Goal: Task Accomplishment & Management: Manage account settings

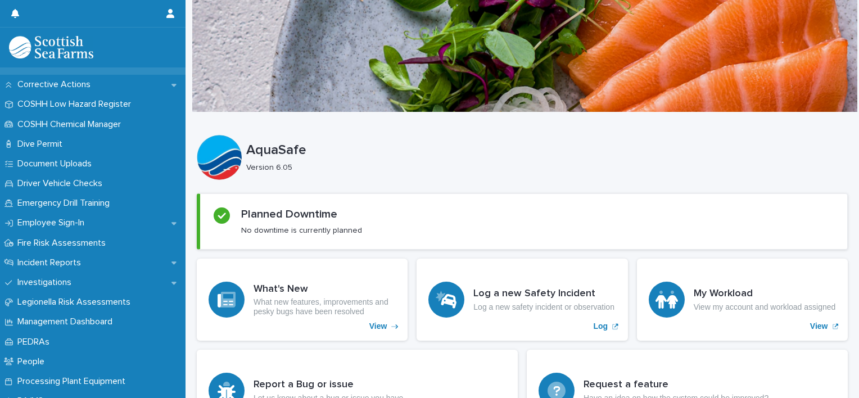
scroll to position [336, 0]
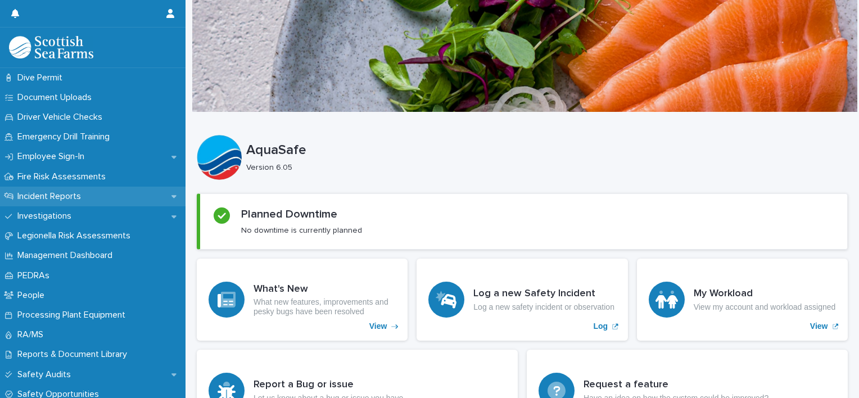
click at [171, 197] on icon at bounding box center [173, 197] width 5 height 3
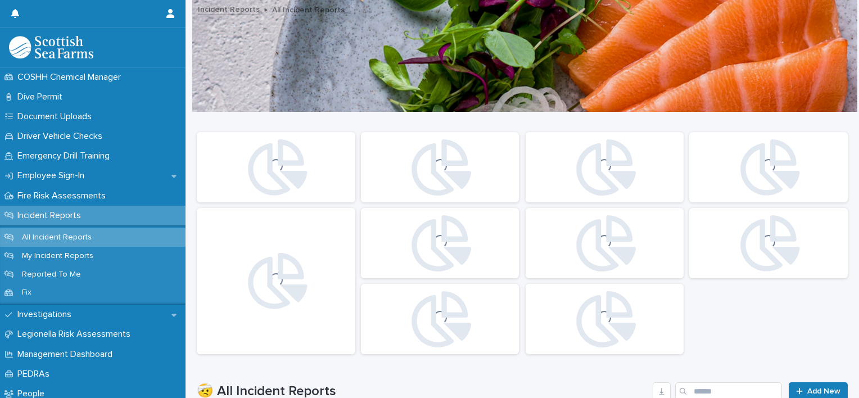
scroll to position [317, 0]
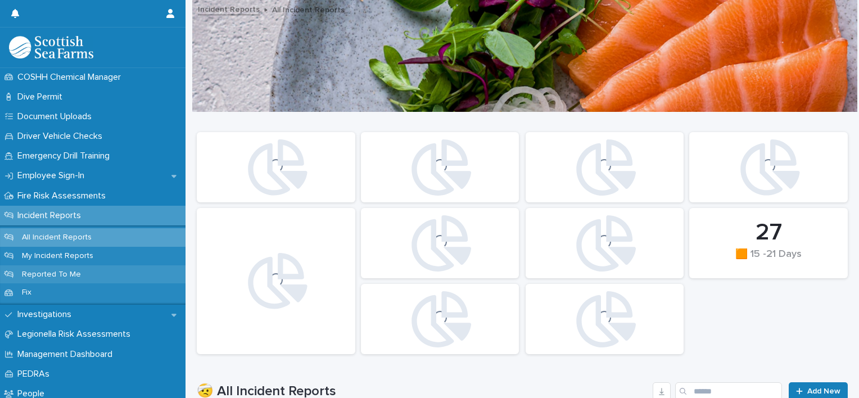
click at [73, 276] on p "Reported To Me" at bounding box center [51, 275] width 77 height 10
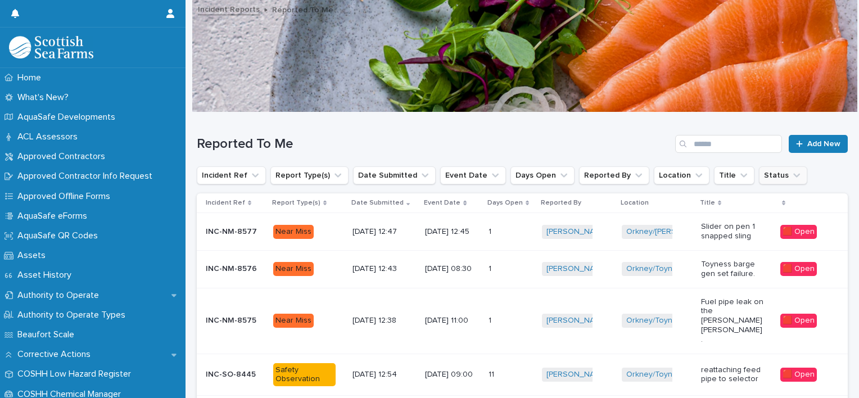
click at [759, 180] on button "Status" at bounding box center [783, 175] width 48 height 18
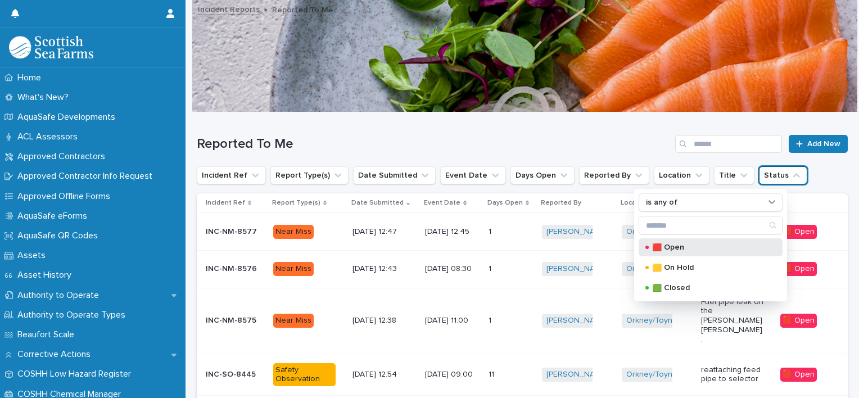
click at [666, 245] on p "🟥 Open" at bounding box center [708, 247] width 112 height 8
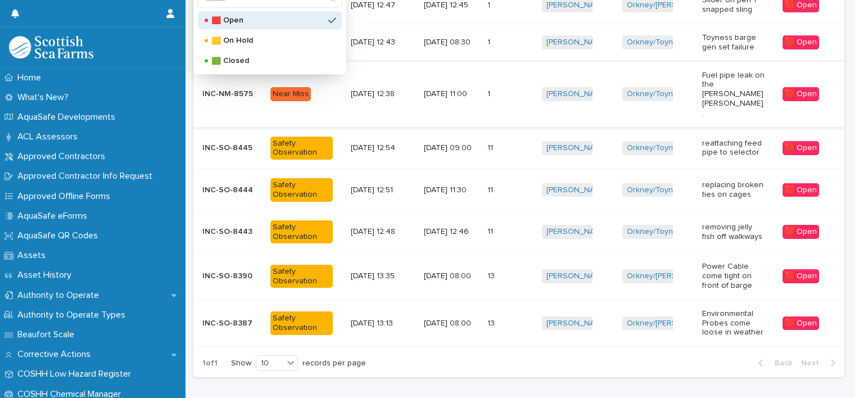
scroll to position [251, 0]
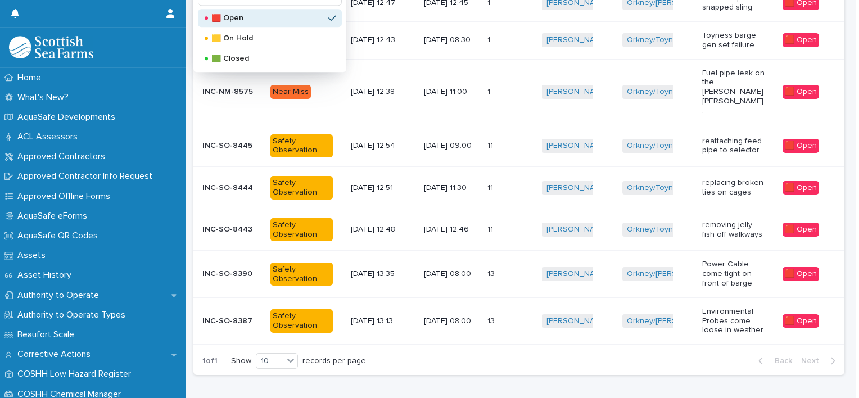
click at [509, 372] on div "Loading... Saving… Loading... Saving… Reported To Me Add New Incident Ref Repor…" at bounding box center [519, 136] width 662 height 551
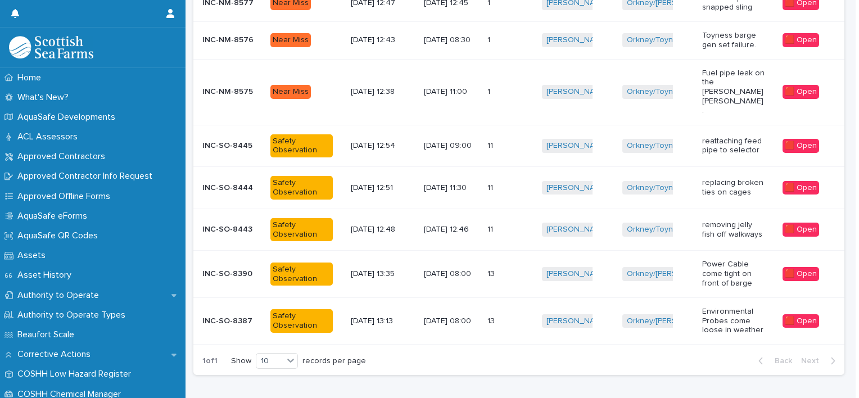
click at [492, 312] on div "13 13" at bounding box center [510, 321] width 46 height 19
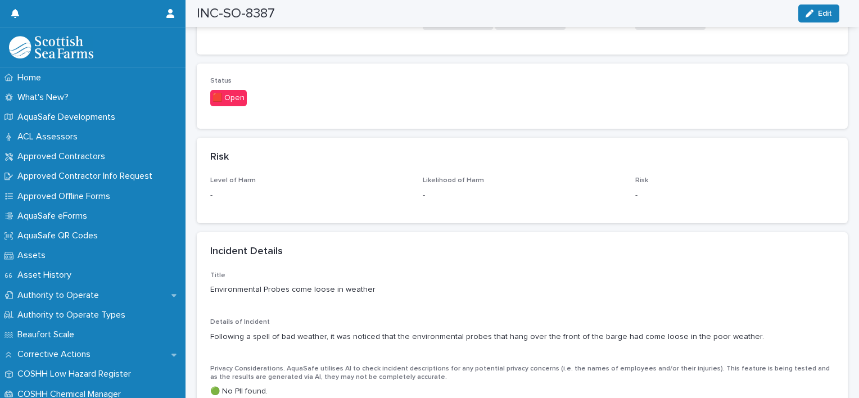
scroll to position [682, 0]
click at [817, 16] on button "Edit" at bounding box center [818, 13] width 41 height 18
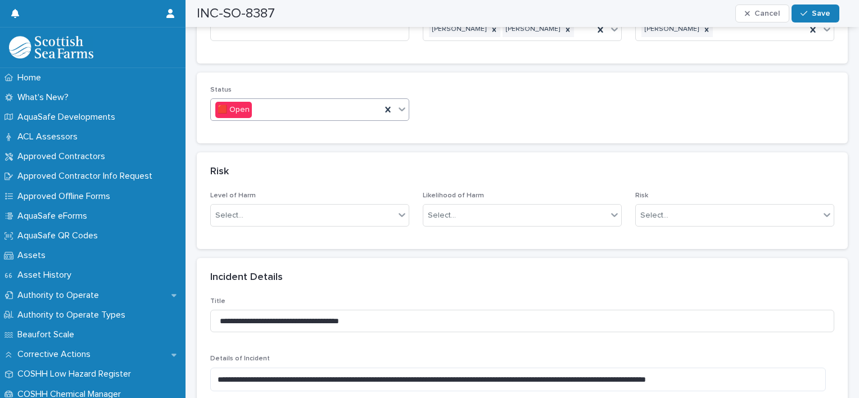
click at [402, 103] on icon at bounding box center [401, 108] width 11 height 11
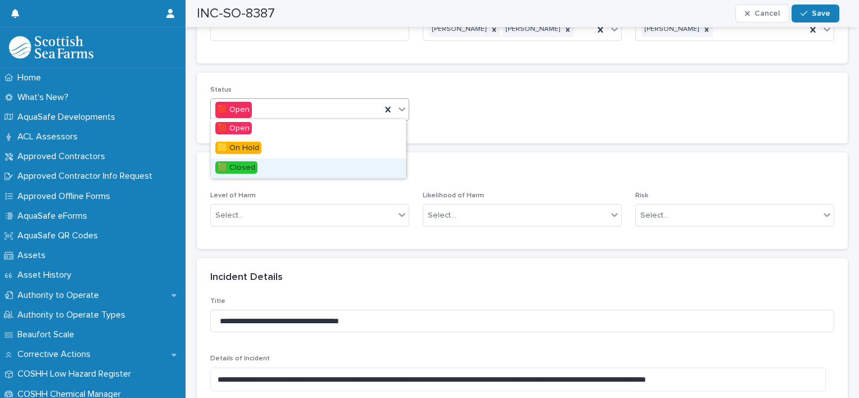
click at [254, 165] on span "🟩 Closed" at bounding box center [236, 167] width 42 height 12
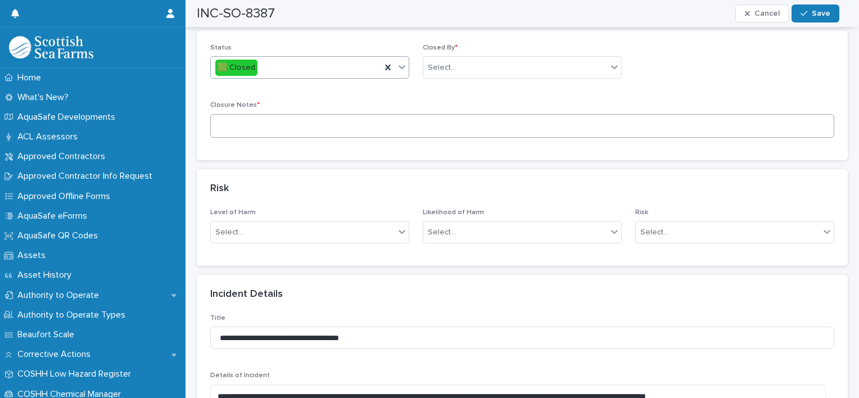
scroll to position [655, 0]
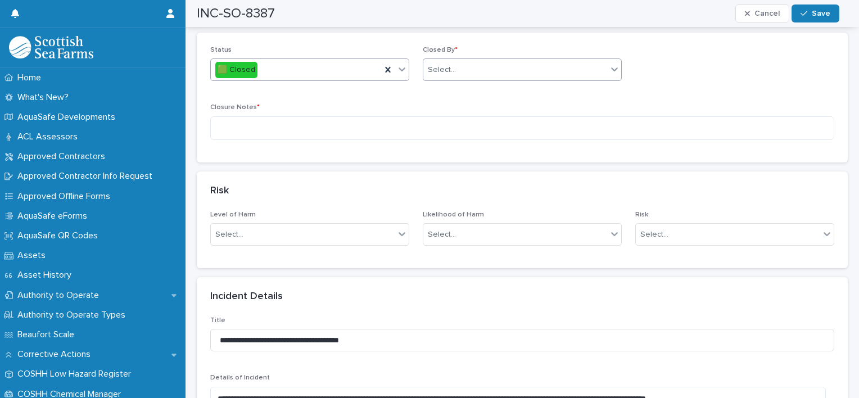
click at [502, 75] on div "Select..." at bounding box center [515, 70] width 184 height 19
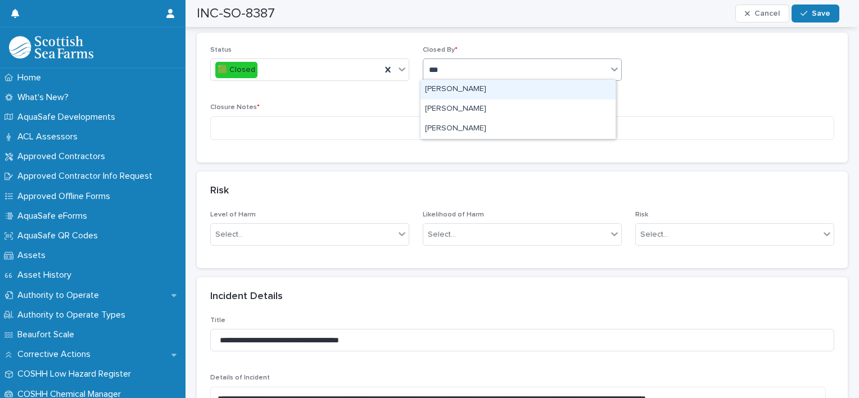
type input "****"
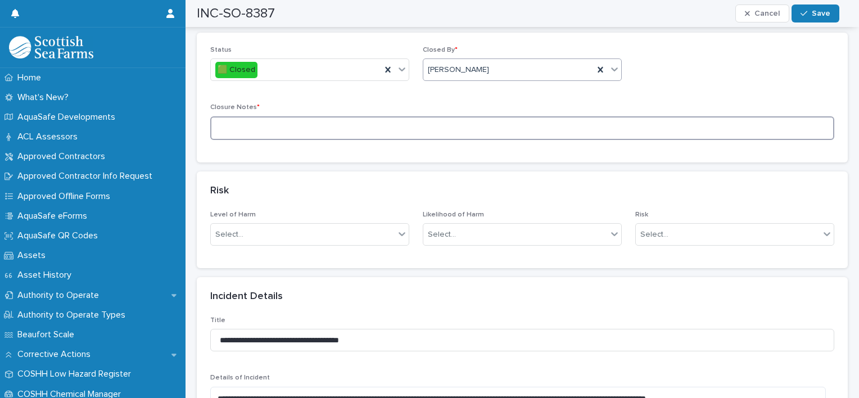
click at [404, 119] on textarea at bounding box center [522, 128] width 624 height 24
click at [303, 126] on textarea "**********" at bounding box center [517, 128] width 615 height 24
click at [364, 126] on textarea "**********" at bounding box center [517, 128] width 615 height 24
type textarea "**********"
click at [814, 14] on span "Save" at bounding box center [820, 14] width 19 height 8
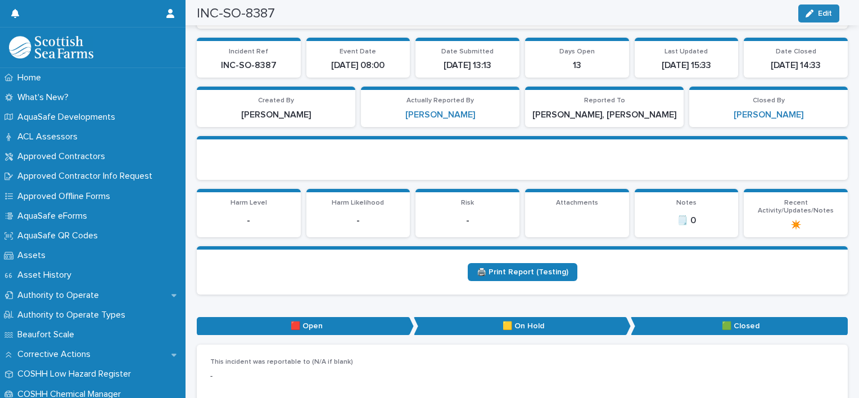
scroll to position [0, 0]
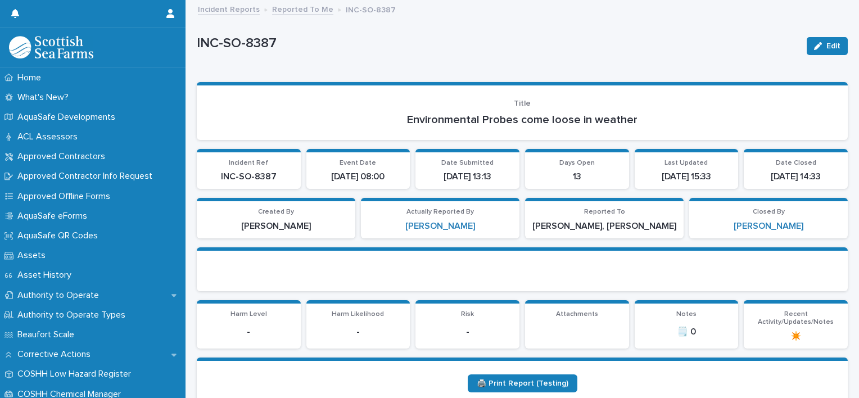
click at [290, 6] on link "Reported To Me" at bounding box center [302, 8] width 61 height 13
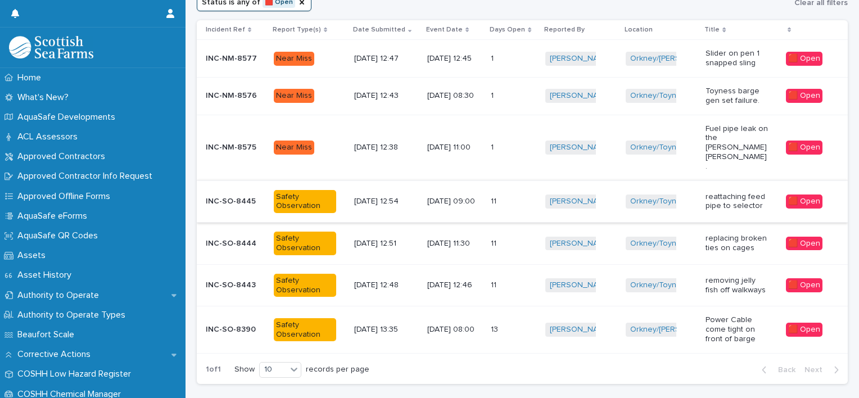
scroll to position [211, 0]
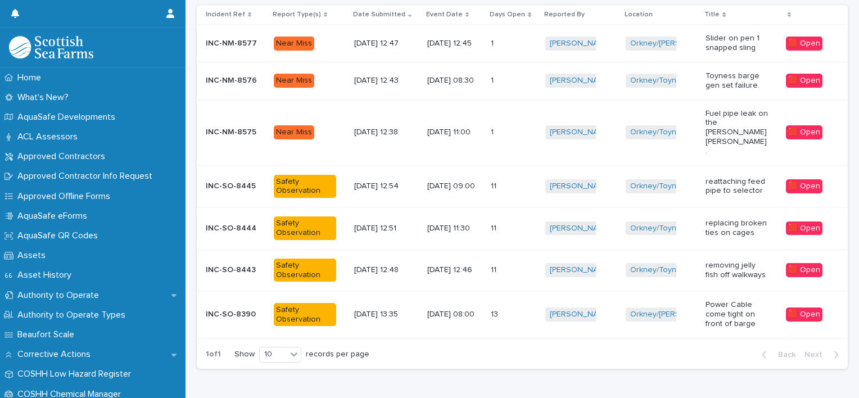
click at [452, 310] on p "[DATE] 08:00" at bounding box center [454, 315] width 55 height 10
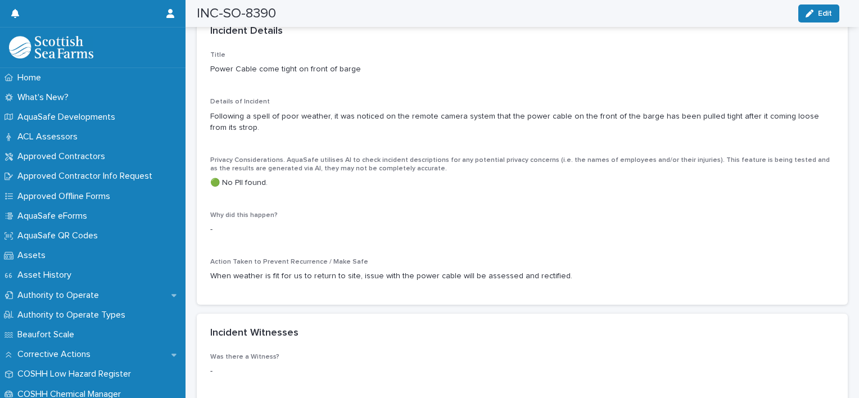
scroll to position [898, 0]
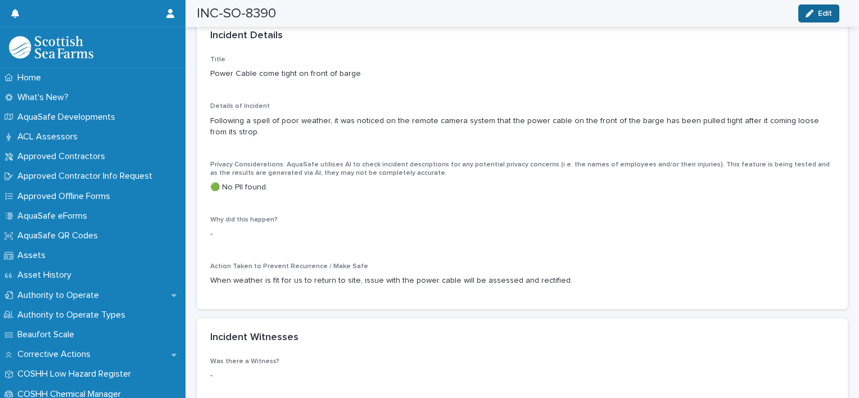
click at [806, 18] on button "Edit" at bounding box center [818, 13] width 41 height 18
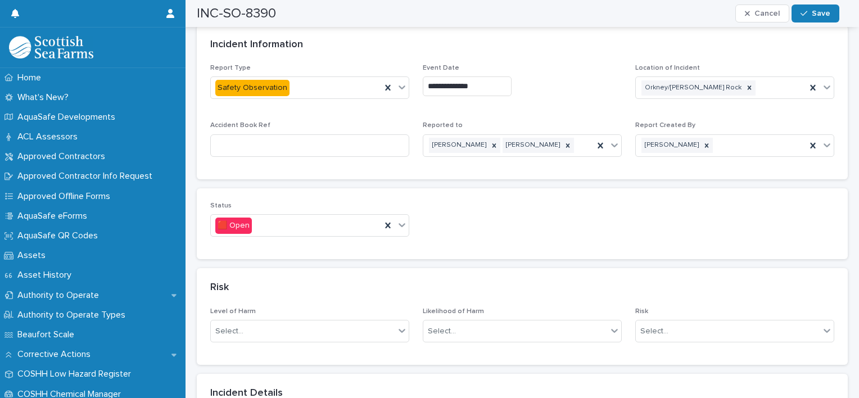
scroll to position [566, 0]
click at [402, 224] on icon at bounding box center [401, 226] width 7 height 4
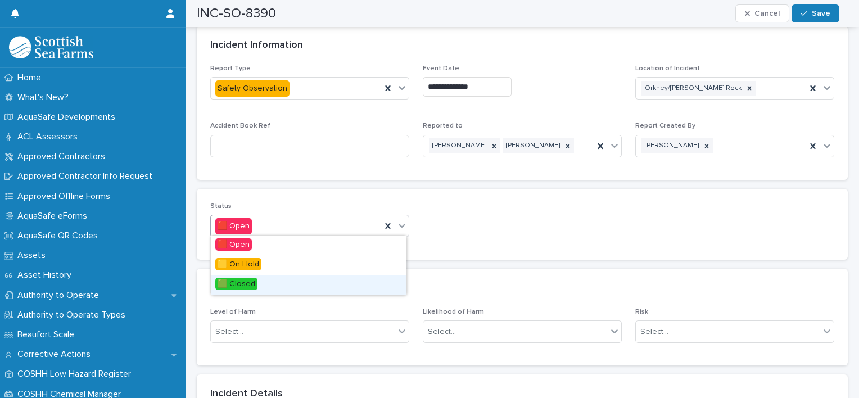
click at [257, 278] on div "🟩 Closed" at bounding box center [308, 285] width 195 height 20
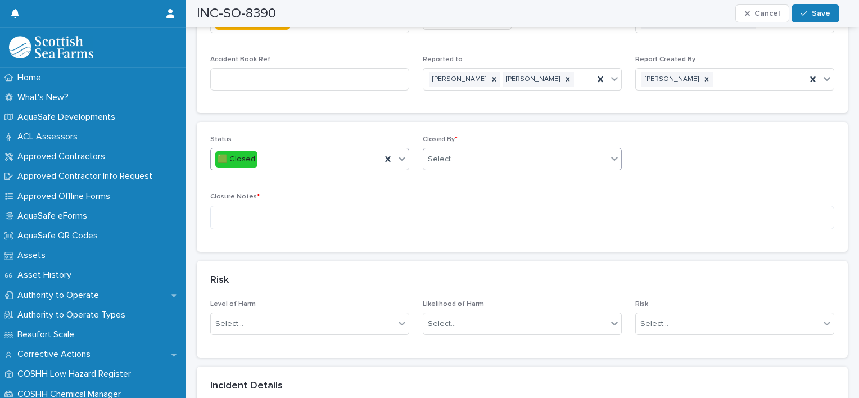
click at [503, 160] on div "Select..." at bounding box center [515, 159] width 184 height 19
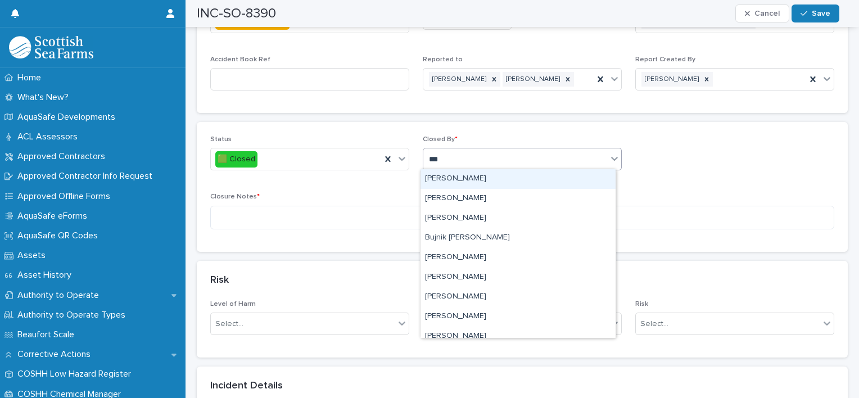
type input "****"
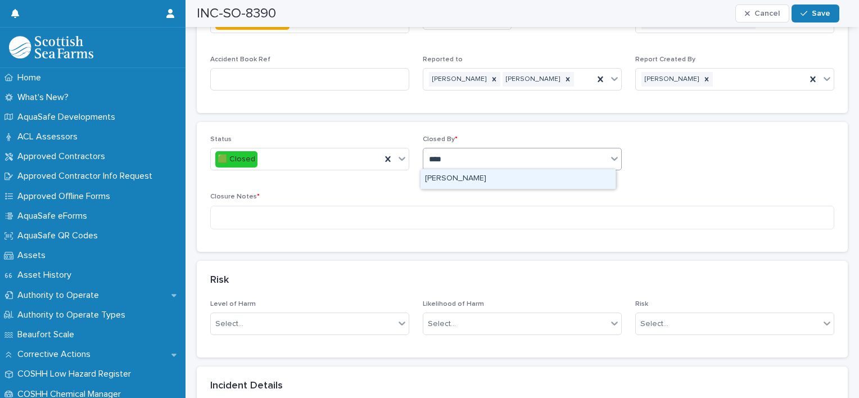
click at [473, 179] on div "[PERSON_NAME]" at bounding box center [517, 179] width 195 height 20
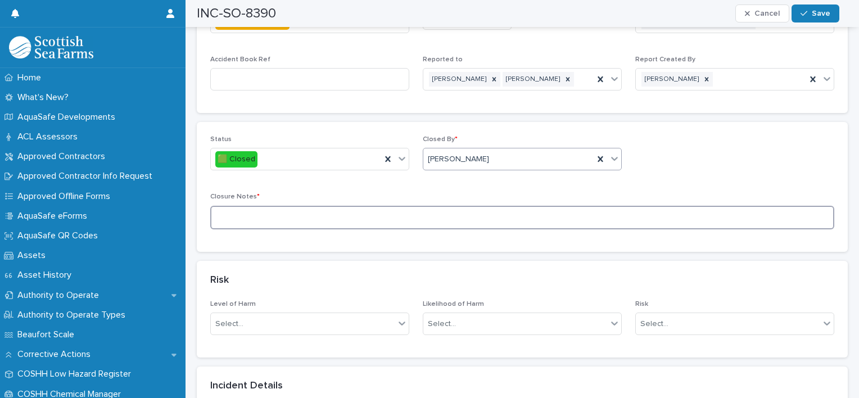
click at [425, 217] on textarea at bounding box center [522, 218] width 624 height 24
click at [264, 220] on textarea "**********" at bounding box center [517, 218] width 615 height 24
click at [369, 212] on textarea "**********" at bounding box center [517, 218] width 615 height 24
type textarea "**********"
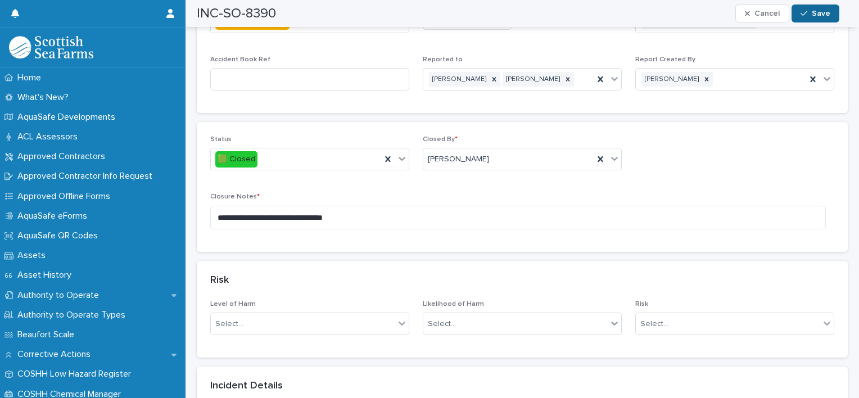
click at [823, 11] on span "Save" at bounding box center [820, 14] width 19 height 8
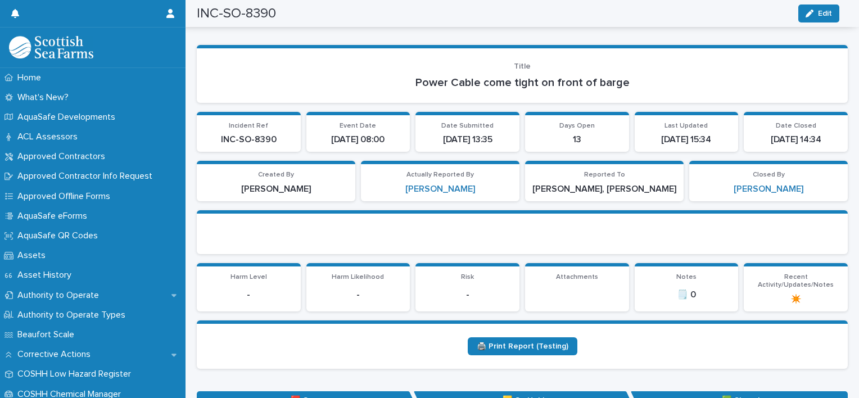
scroll to position [0, 0]
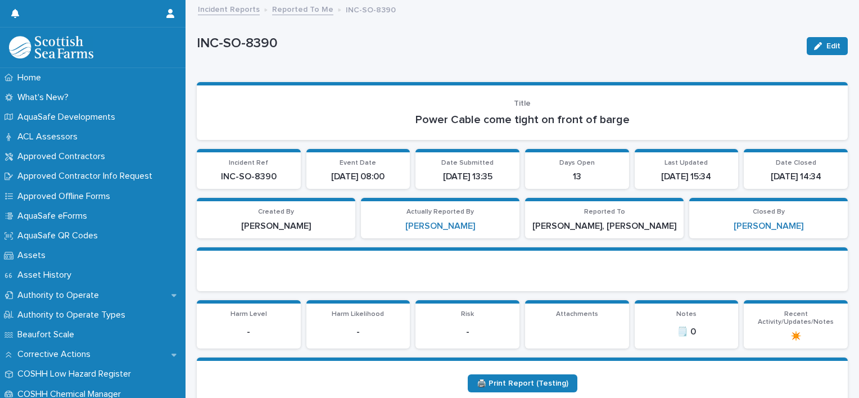
click at [312, 12] on link "Reported To Me" at bounding box center [302, 8] width 61 height 13
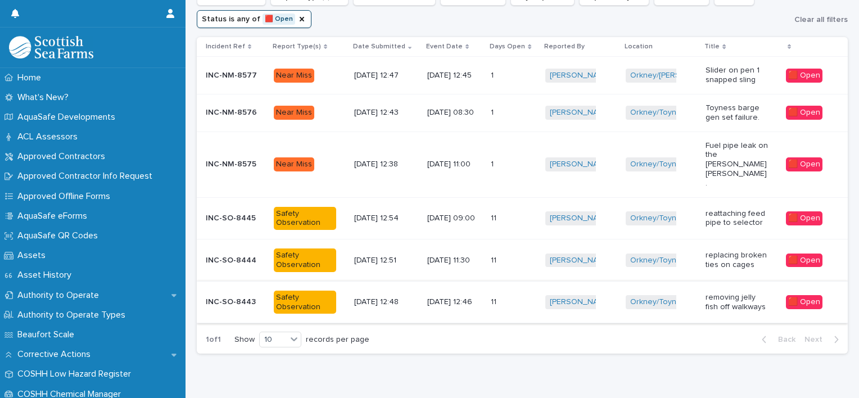
scroll to position [158, 0]
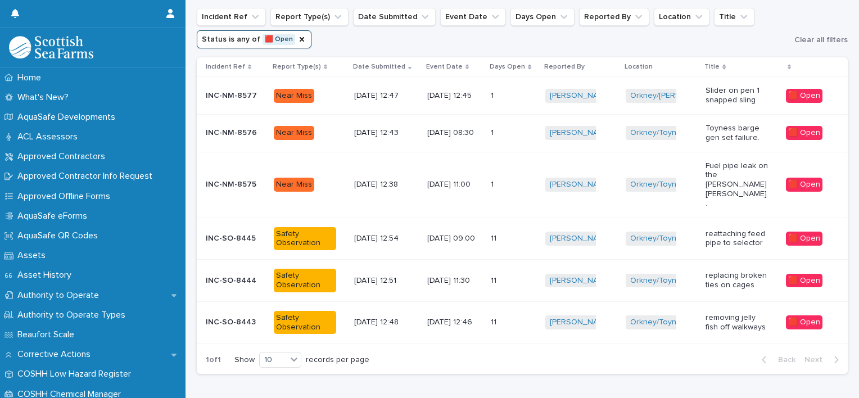
click at [400, 317] on p "[DATE] 12:48" at bounding box center [385, 322] width 62 height 10
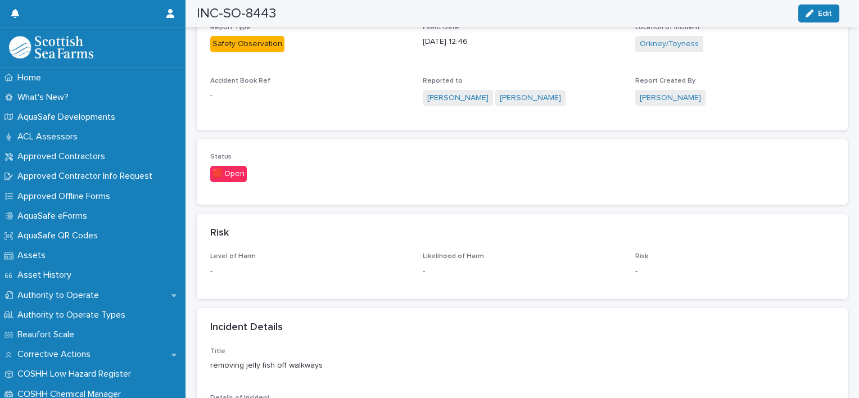
scroll to position [608, 0]
click at [810, 13] on icon "button" at bounding box center [809, 14] width 8 height 8
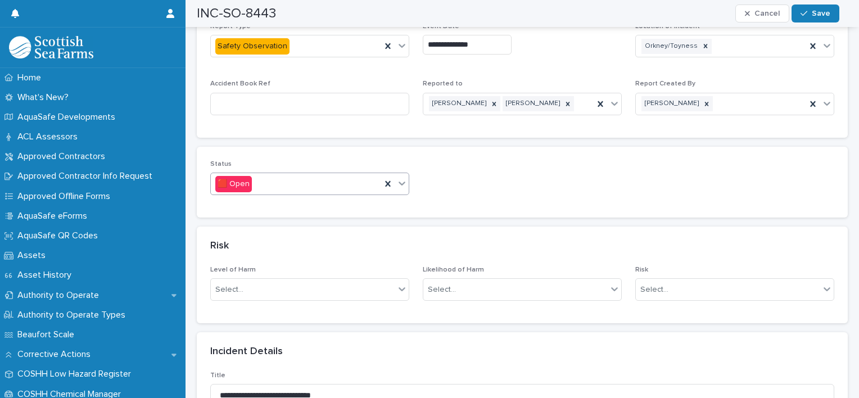
click at [398, 178] on icon at bounding box center [401, 183] width 11 height 11
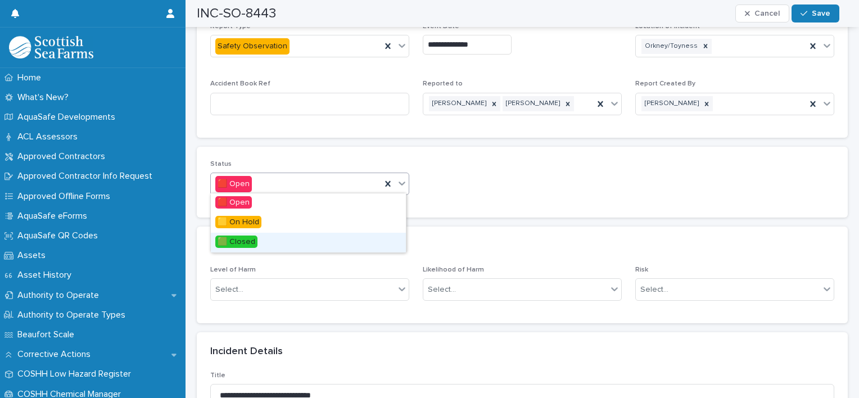
click at [243, 238] on span "🟩 Closed" at bounding box center [236, 241] width 42 height 12
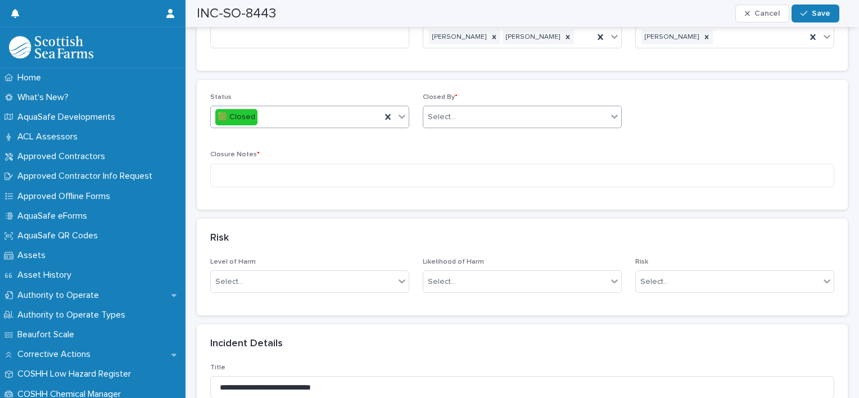
click at [488, 114] on div "Select..." at bounding box center [515, 117] width 184 height 19
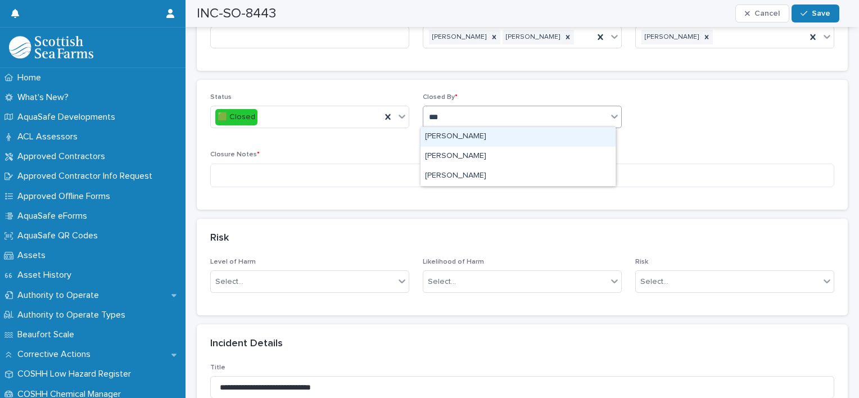
type input "****"
click at [461, 131] on div "[PERSON_NAME]" at bounding box center [517, 137] width 195 height 20
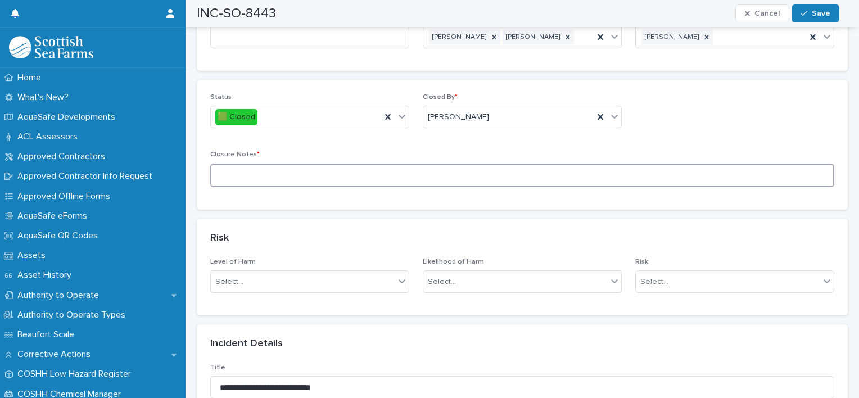
click at [398, 179] on textarea at bounding box center [522, 176] width 624 height 24
type textarea "**********"
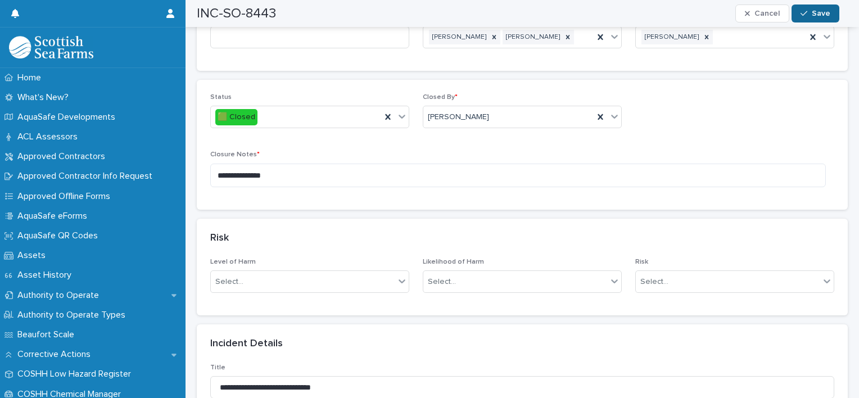
click at [806, 15] on icon "button" at bounding box center [803, 14] width 7 height 8
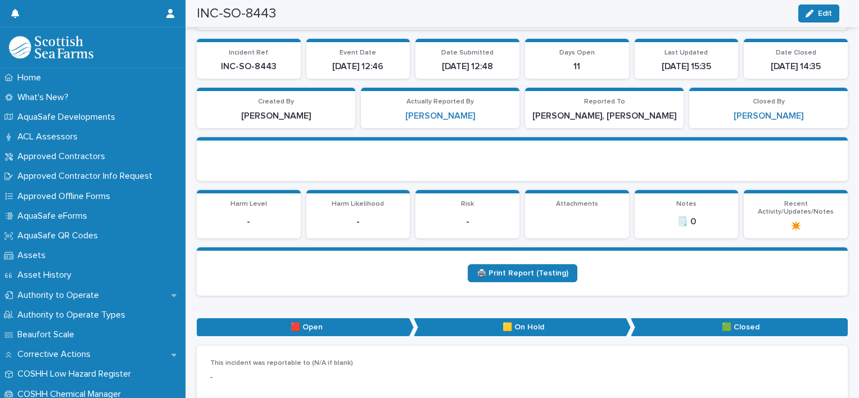
scroll to position [0, 0]
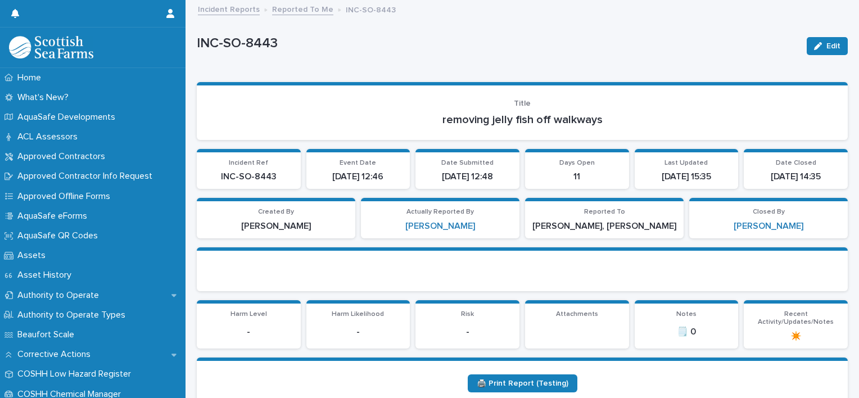
click at [298, 11] on link "Reported To Me" at bounding box center [302, 8] width 61 height 13
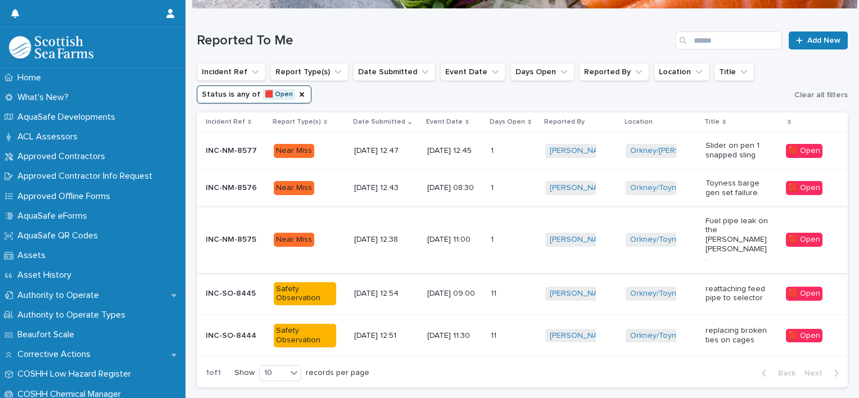
scroll to position [103, 0]
click at [400, 326] on div "[DATE] 12:51" at bounding box center [386, 335] width 64 height 19
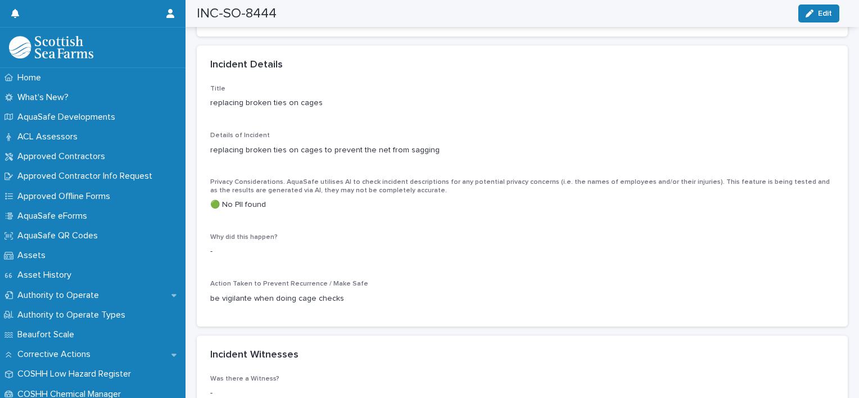
scroll to position [869, 0]
click at [818, 15] on span "Edit" at bounding box center [825, 14] width 14 height 8
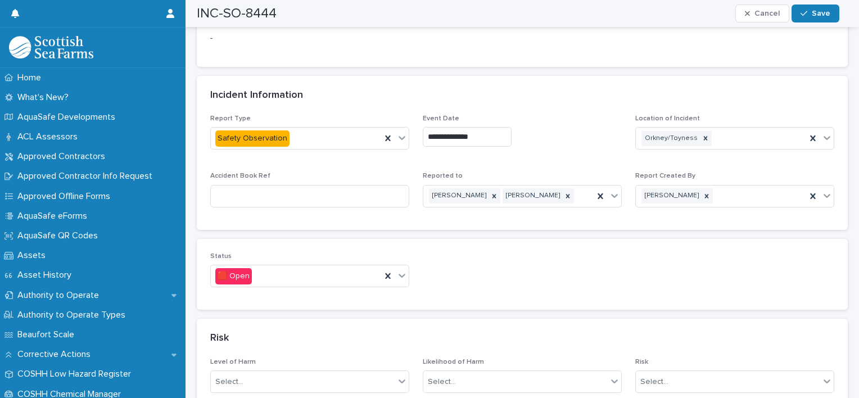
scroll to position [514, 0]
click at [400, 276] on icon at bounding box center [401, 278] width 7 height 4
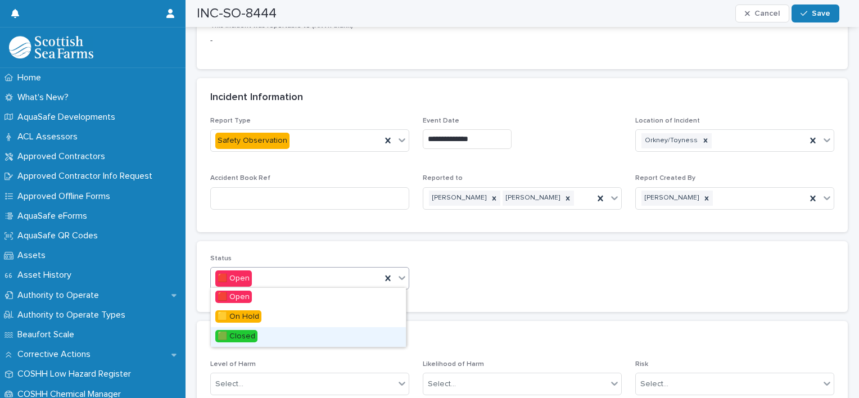
click at [273, 335] on div "🟩 Closed" at bounding box center [308, 337] width 195 height 20
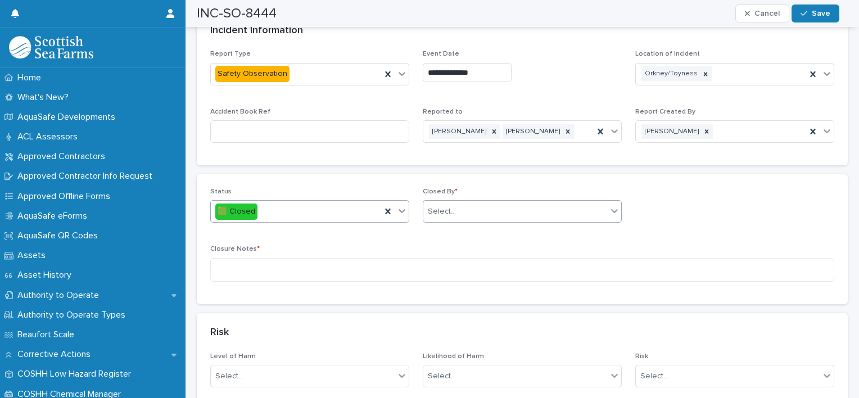
click at [501, 212] on div "Select..." at bounding box center [515, 211] width 184 height 19
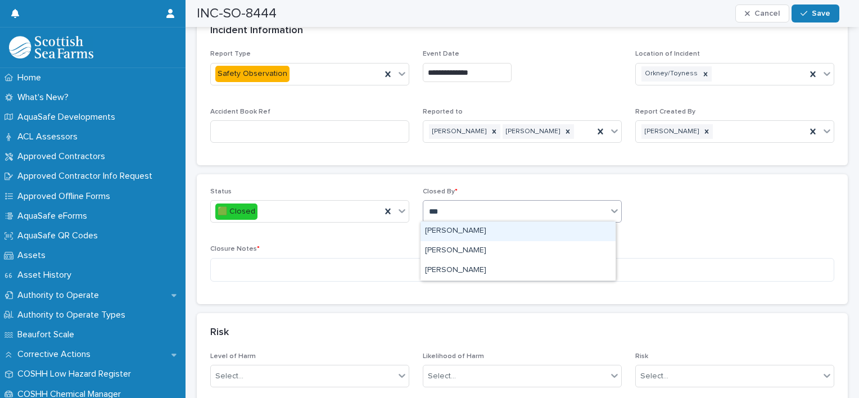
type input "****"
click at [460, 230] on div "[PERSON_NAME]" at bounding box center [517, 231] width 195 height 20
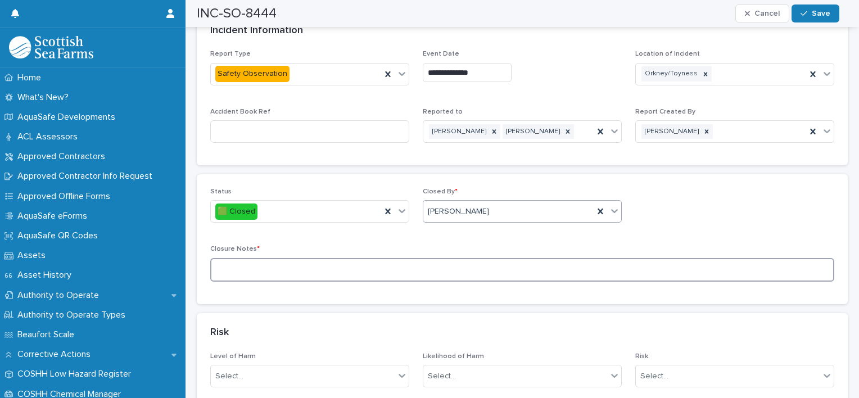
click at [370, 274] on textarea at bounding box center [522, 270] width 624 height 24
click at [409, 270] on textarea "**********" at bounding box center [517, 270] width 615 height 24
type textarea "**********"
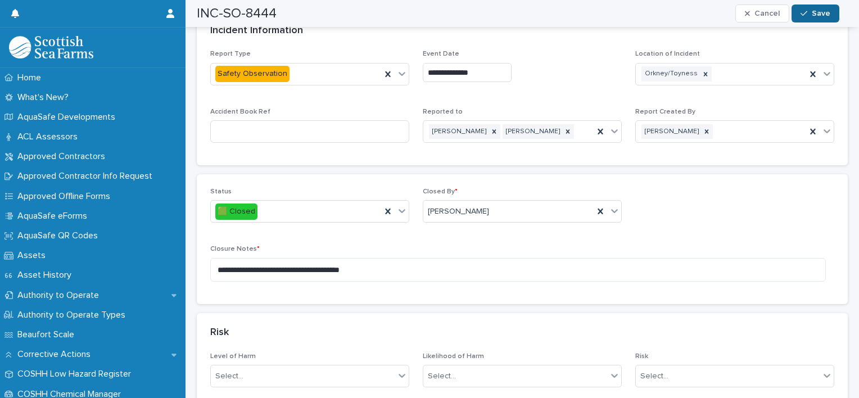
click at [800, 10] on button "Save" at bounding box center [815, 13] width 48 height 18
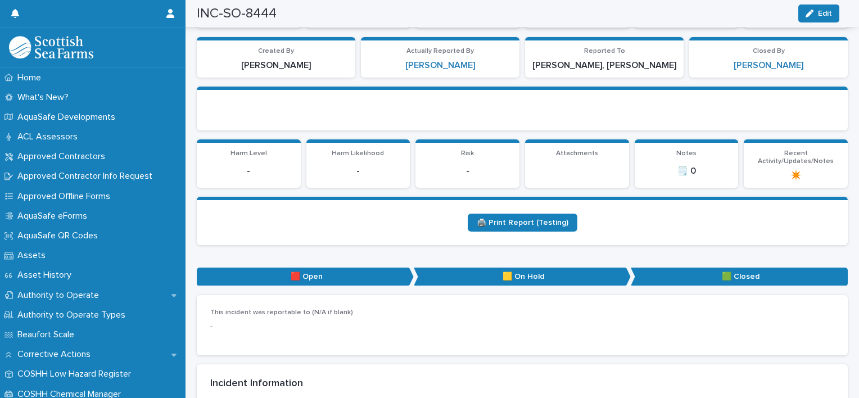
scroll to position [0, 0]
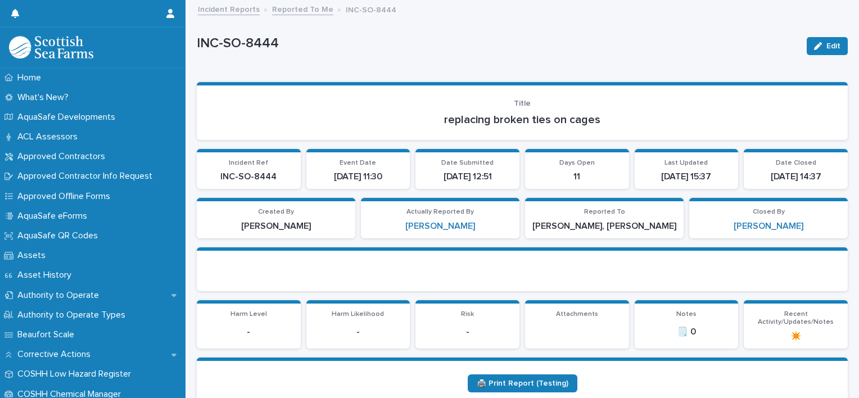
click at [306, 11] on link "Reported To Me" at bounding box center [302, 8] width 61 height 13
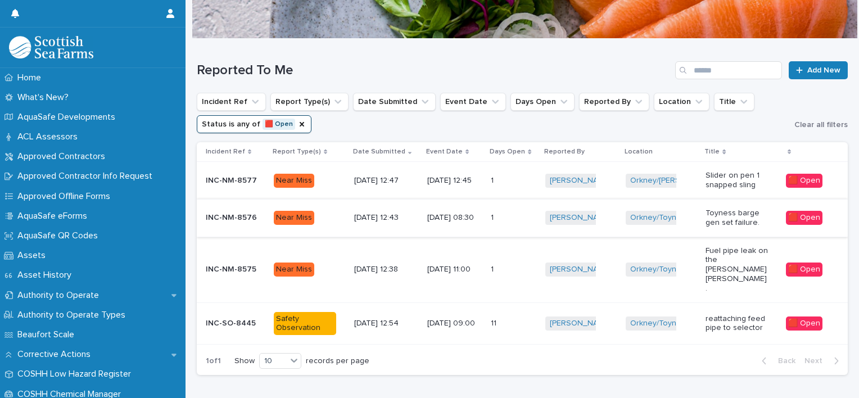
scroll to position [79, 0]
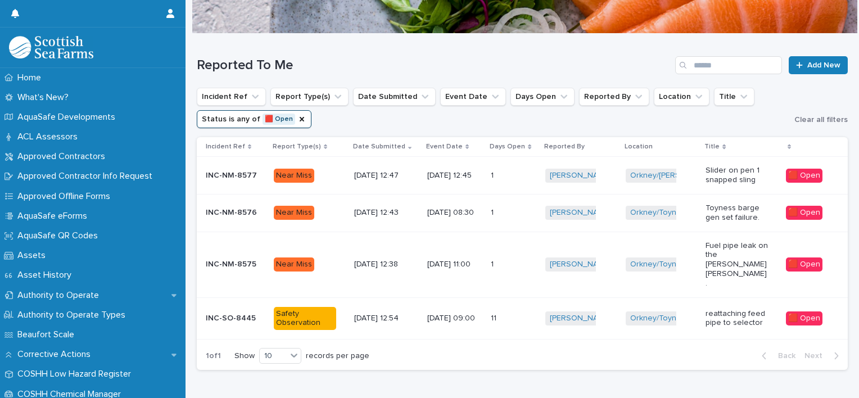
click at [427, 314] on p "[DATE] 09:00" at bounding box center [454, 319] width 55 height 10
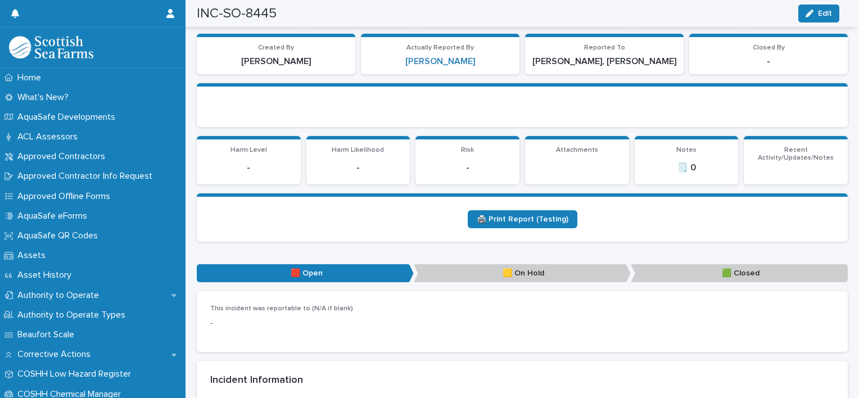
scroll to position [213, 0]
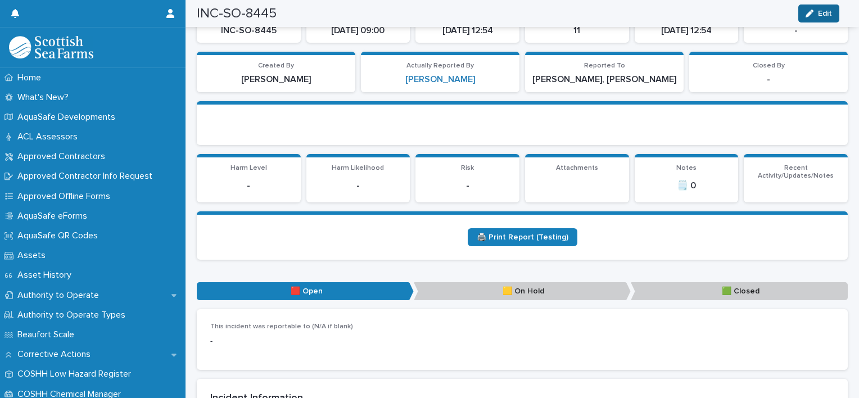
click at [814, 14] on div "button" at bounding box center [811, 14] width 12 height 8
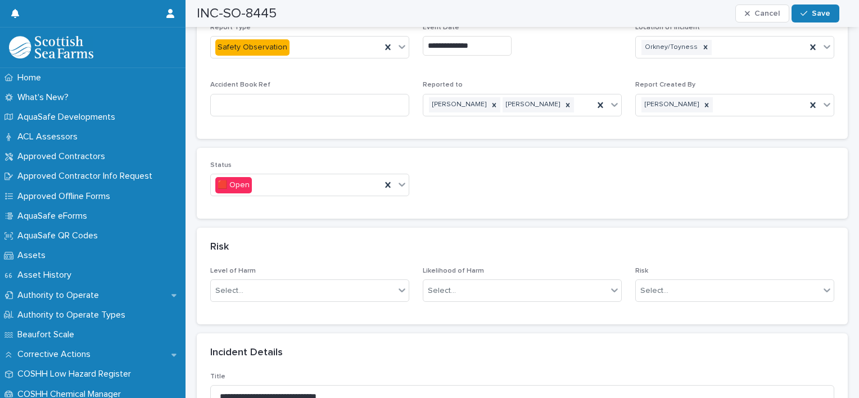
scroll to position [612, 0]
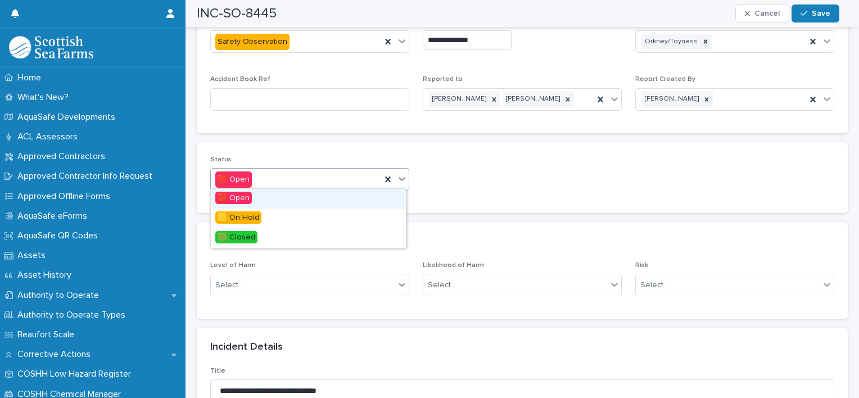
click at [404, 178] on icon at bounding box center [401, 178] width 11 height 11
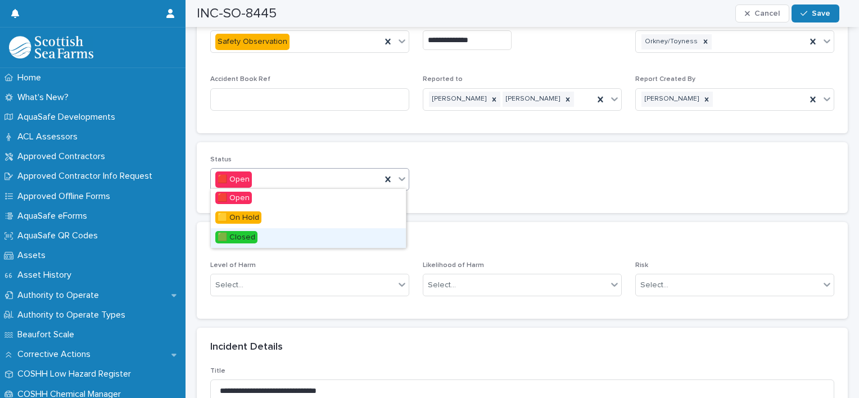
click at [281, 233] on div "🟩 Closed" at bounding box center [308, 238] width 195 height 20
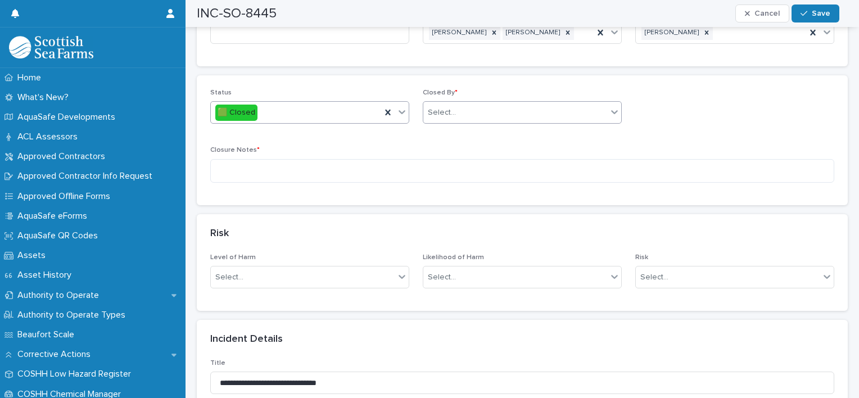
click at [506, 112] on div "Select..." at bounding box center [515, 112] width 184 height 19
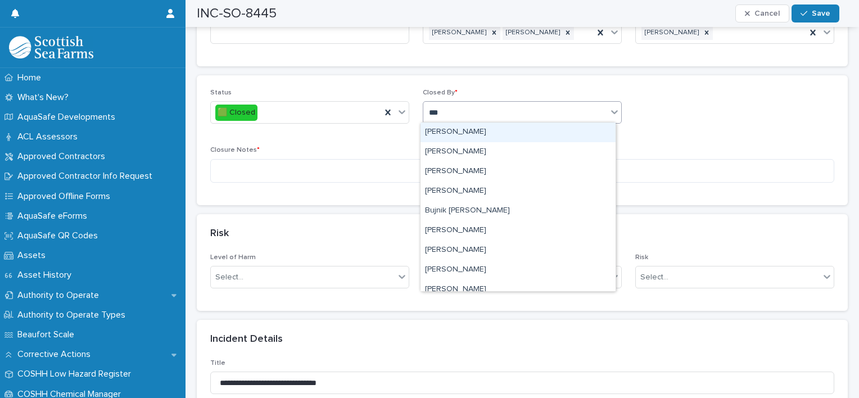
type input "****"
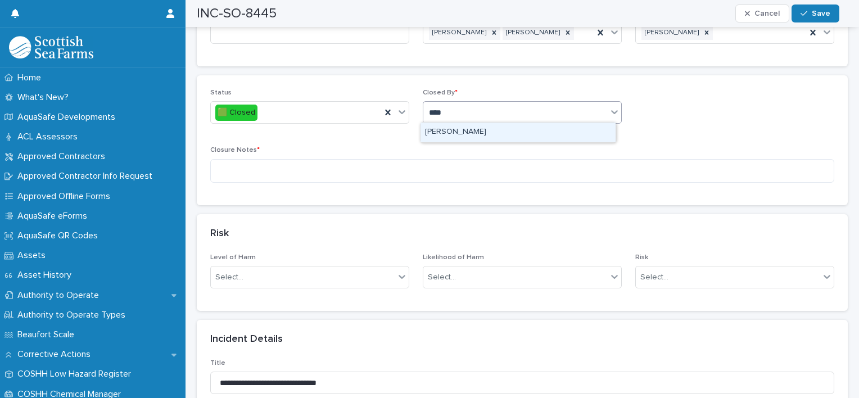
click at [471, 129] on div "[PERSON_NAME]" at bounding box center [517, 132] width 195 height 20
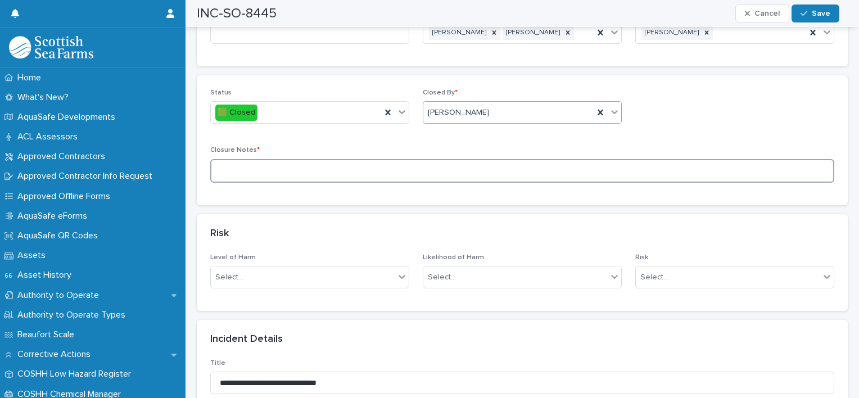
click at [416, 164] on textarea at bounding box center [522, 171] width 624 height 24
type textarea "**********"
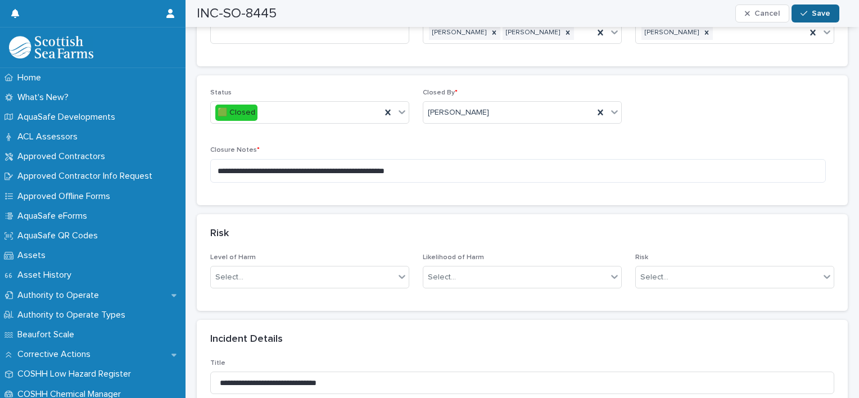
click at [814, 13] on span "Save" at bounding box center [820, 14] width 19 height 8
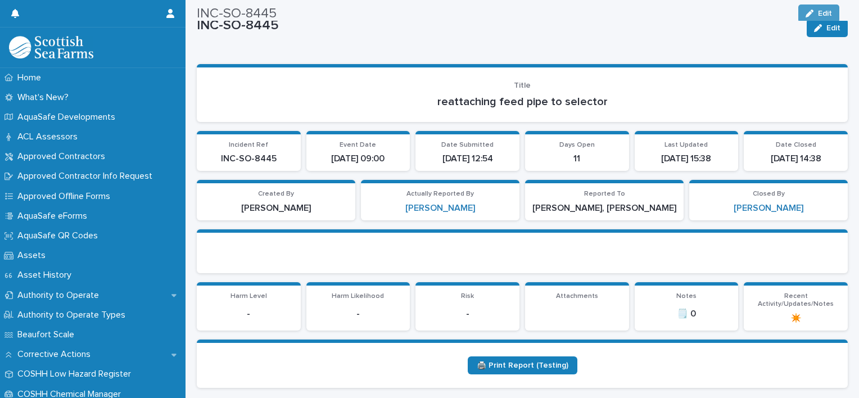
scroll to position [0, 0]
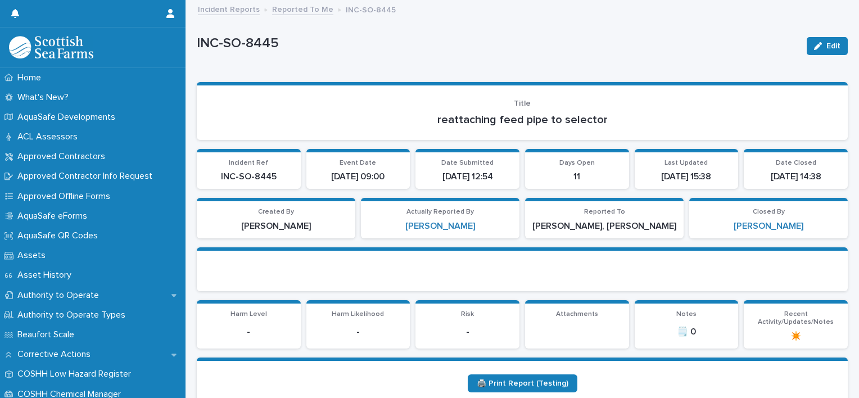
click at [296, 12] on link "Reported To Me" at bounding box center [302, 8] width 61 height 13
